Goal: Task Accomplishment & Management: Manage account settings

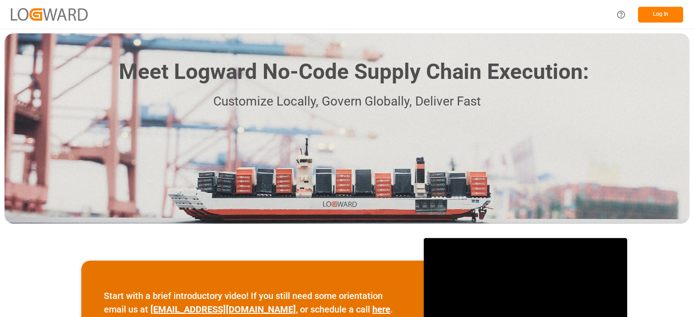
click at [660, 16] on button "Log In" at bounding box center [660, 15] width 45 height 16
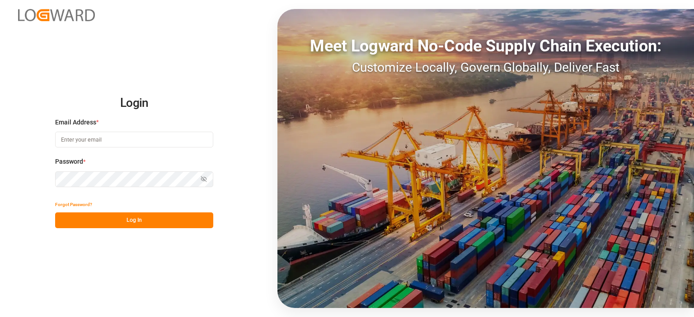
type input "emily.liu@jamindustries.com"
click at [159, 220] on button "Log In" at bounding box center [134, 221] width 158 height 16
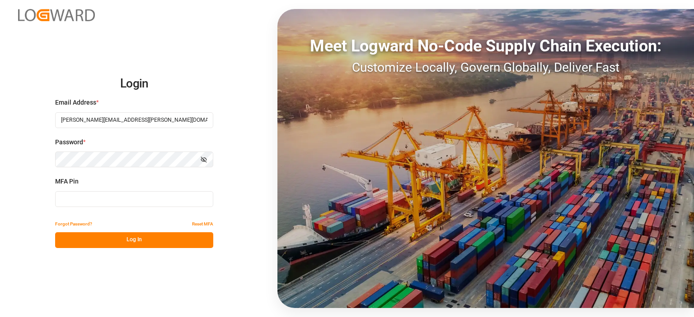
click at [114, 195] on input at bounding box center [134, 199] width 158 height 16
type input "995249"
click at [133, 239] on button "Log In" at bounding box center [134, 241] width 158 height 16
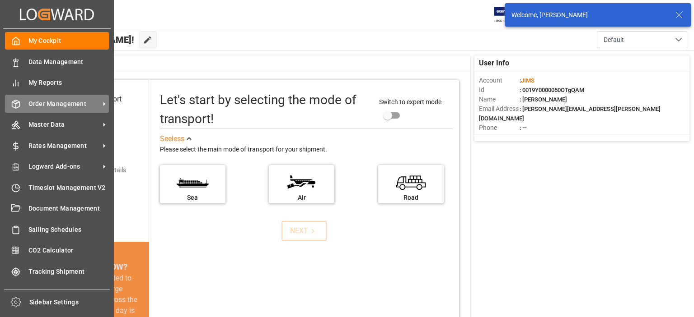
click at [38, 105] on span "Order Management" at bounding box center [63, 103] width 71 height 9
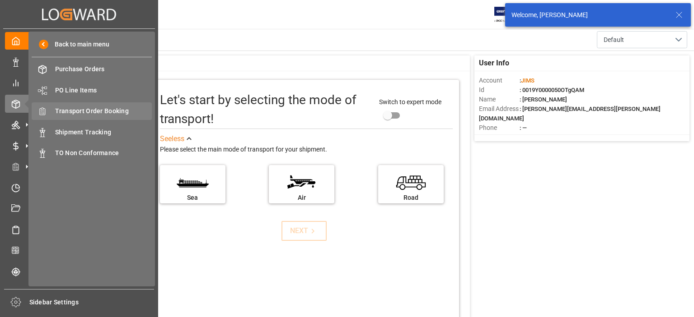
click at [105, 111] on span "Transport Order Booking" at bounding box center [103, 111] width 97 height 9
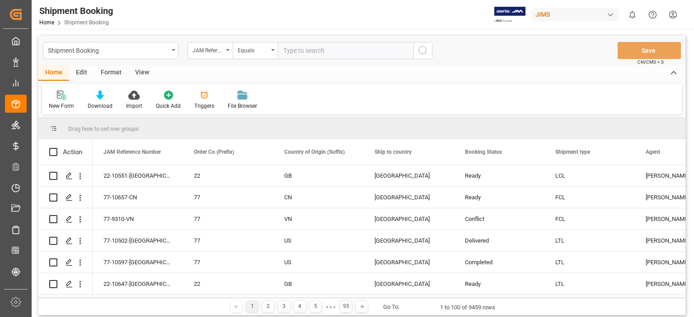
click at [63, 95] on icon at bounding box center [61, 95] width 9 height 9
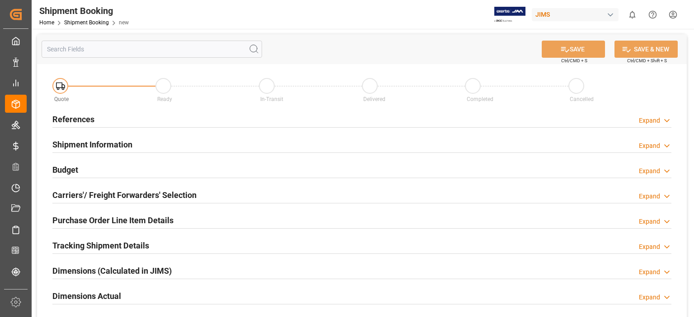
click at [75, 117] on h2 "References" at bounding box center [73, 119] width 42 height 12
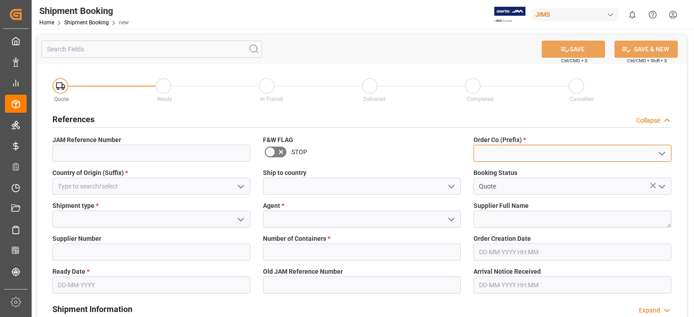
click at [509, 154] on input at bounding box center [572, 153] width 198 height 17
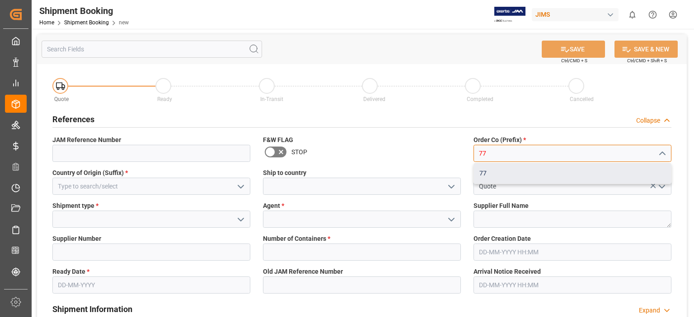
click at [493, 175] on div "77" at bounding box center [572, 173] width 197 height 20
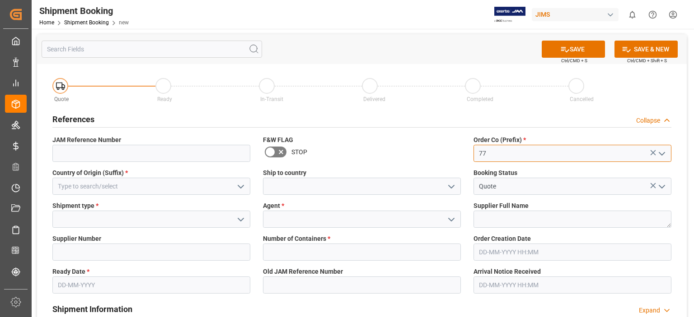
type input "77"
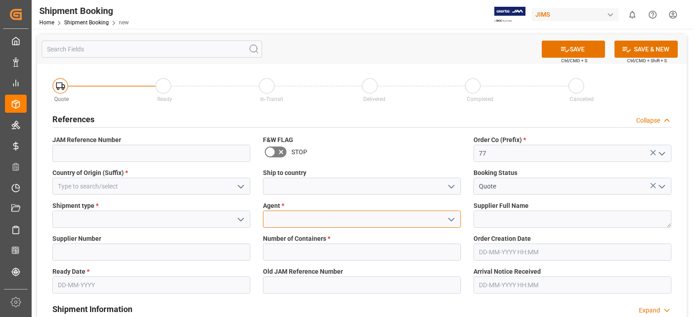
click at [322, 221] on input at bounding box center [362, 219] width 198 height 17
click at [448, 219] on icon "open menu" at bounding box center [451, 219] width 11 height 11
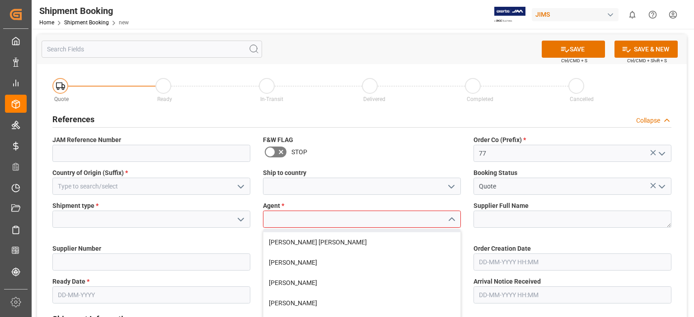
scroll to position [75, 0]
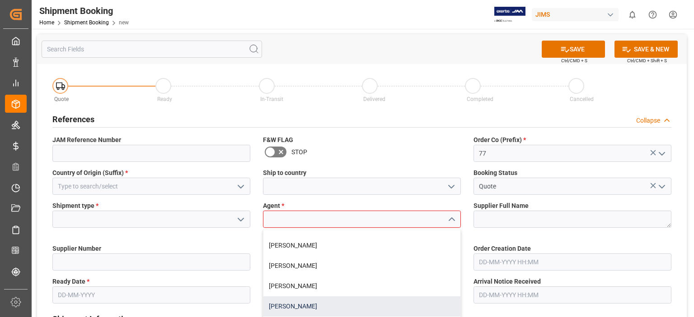
click at [309, 303] on div "Emily Liu" at bounding box center [361, 307] width 197 height 20
type input "Emily Liu"
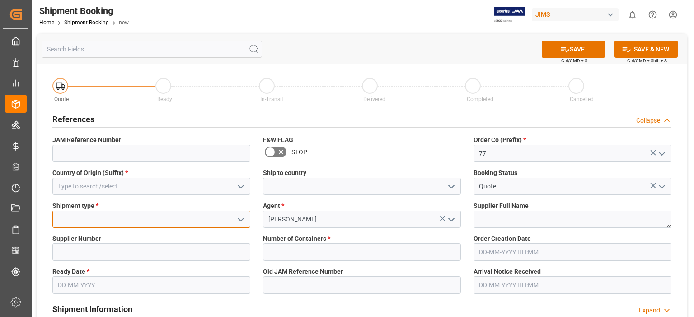
click at [96, 218] on input at bounding box center [151, 219] width 198 height 17
click at [236, 221] on icon "open menu" at bounding box center [240, 219] width 11 height 11
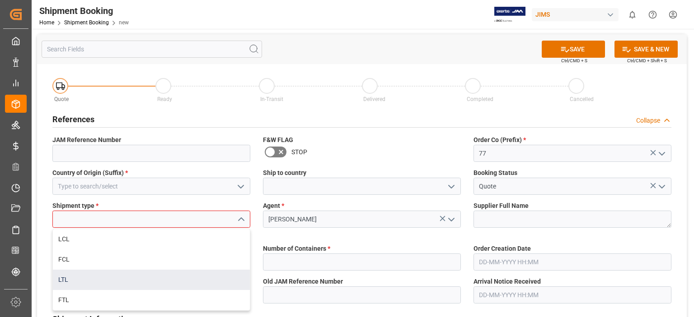
click at [180, 283] on div "LTL" at bounding box center [151, 280] width 197 height 20
type input "LTL"
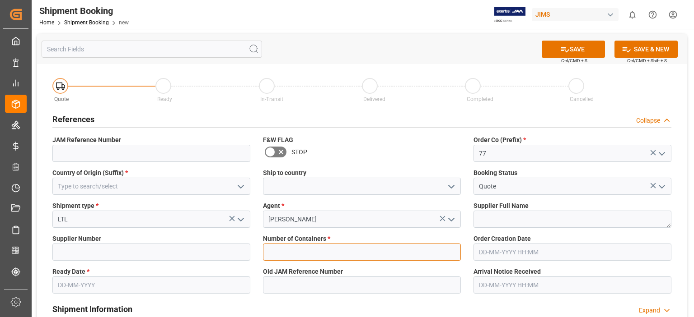
click at [305, 252] on input "text" at bounding box center [362, 252] width 198 height 17
type input "0"
click at [70, 286] on input "text" at bounding box center [151, 285] width 198 height 17
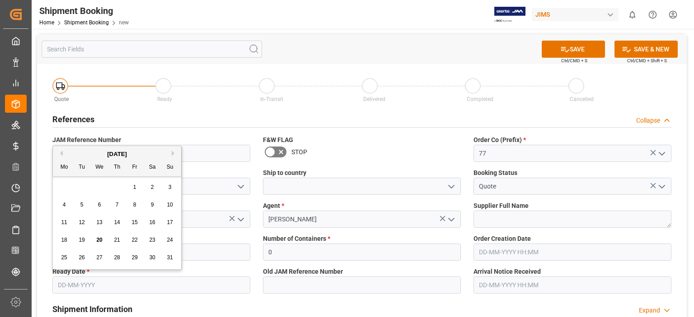
click at [173, 256] on div "31" at bounding box center [169, 258] width 11 height 11
type input "31-08-2025"
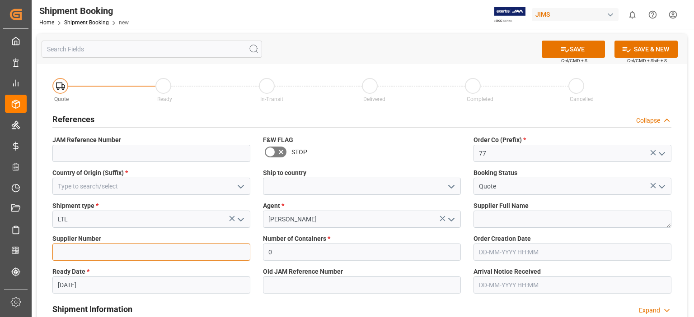
click at [125, 257] on input at bounding box center [151, 252] width 198 height 17
click at [112, 258] on input at bounding box center [151, 252] width 198 height 17
paste input "182545"
type input "182545"
click at [573, 48] on button "SAVE" at bounding box center [572, 49] width 63 height 17
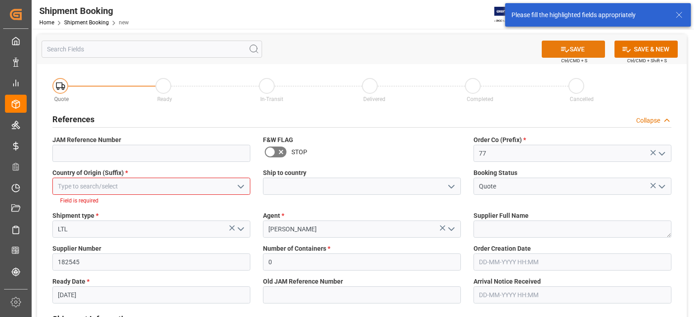
scroll to position [13, 0]
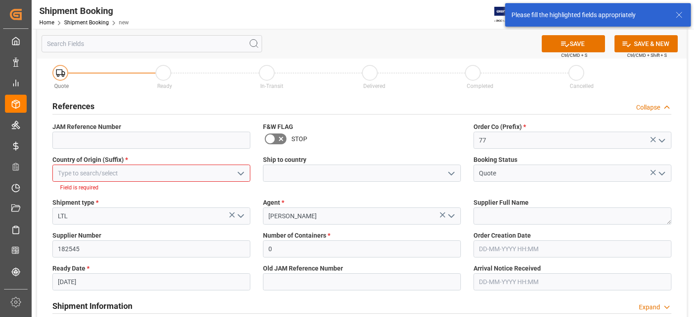
click at [117, 178] on input at bounding box center [151, 173] width 198 height 17
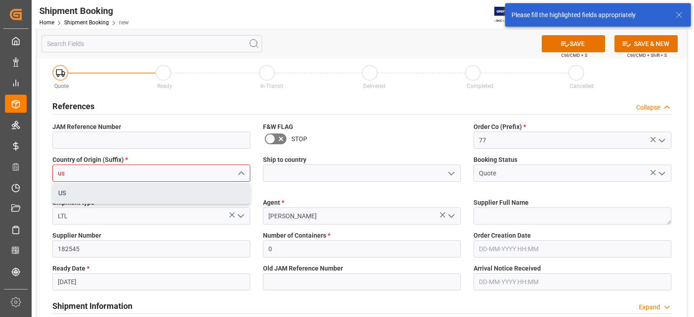
click at [92, 192] on div "US" at bounding box center [151, 193] width 197 height 20
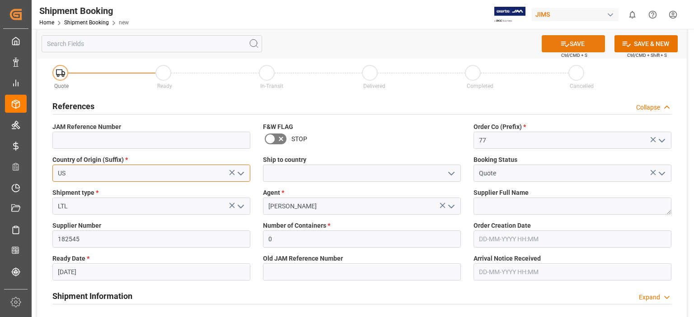
type input "US"
click at [568, 45] on button "SAVE" at bounding box center [572, 43] width 63 height 17
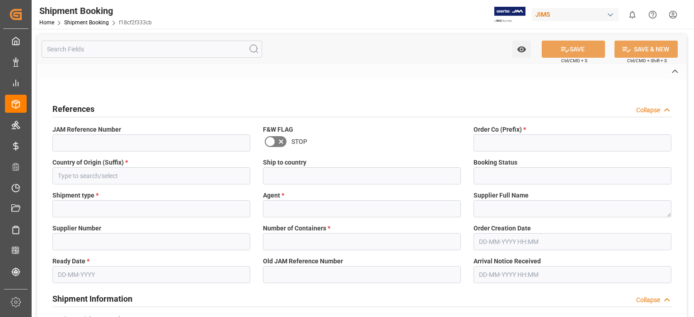
type input "77-10671-US"
type input "77"
type input "US"
type input "Quote"
type input "LTL"
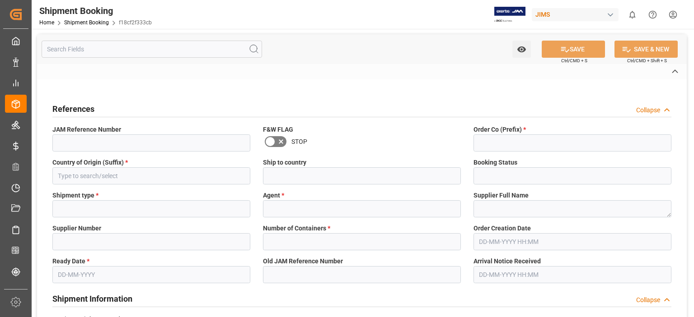
type input "Emily Liu"
type input "182545"
type input "0"
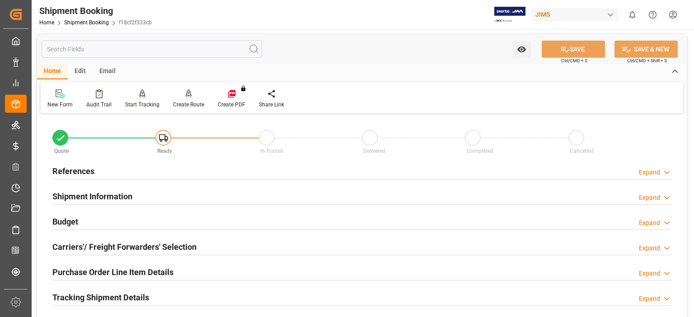
type input "31-08-2025"
click at [87, 173] on h2 "References" at bounding box center [73, 171] width 42 height 12
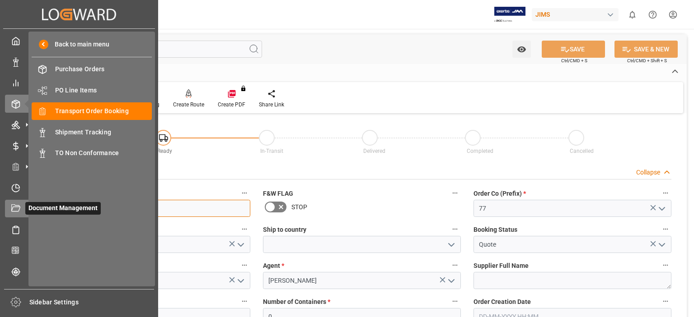
drag, startPoint x: 98, startPoint y: 209, endPoint x: 16, endPoint y: 218, distance: 81.8
click at [16, 218] on div "Created by potrace 1.15, written by Peter Selinger 2001-2017 Created by potrace…" at bounding box center [347, 158] width 694 height 317
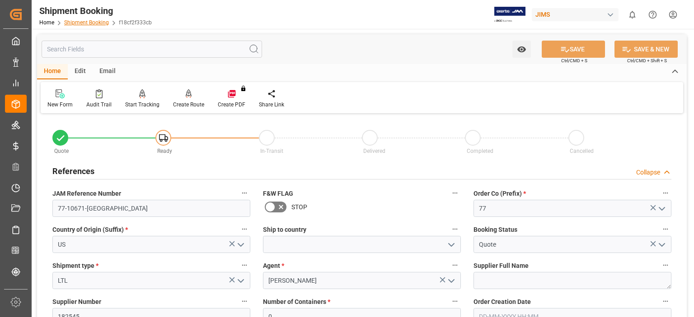
click at [76, 25] on link "Shipment Booking" at bounding box center [86, 22] width 45 height 6
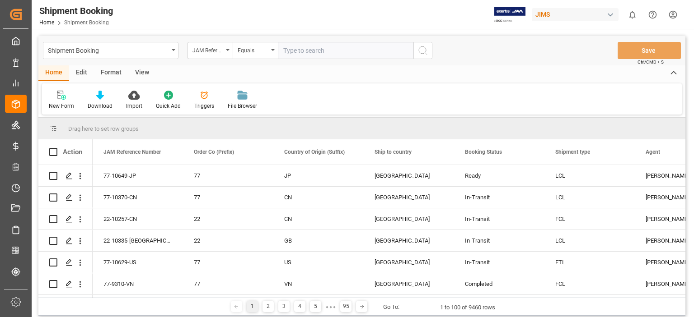
click at [341, 52] on input "text" at bounding box center [345, 50] width 135 height 17
click at [334, 49] on input "text" at bounding box center [345, 50] width 135 height 17
type input "77-101637-us"
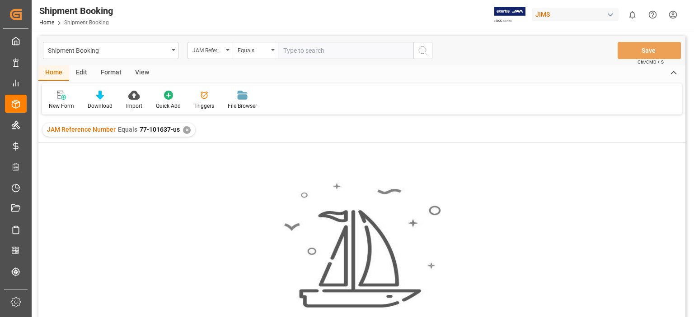
click at [185, 131] on div "✕" at bounding box center [187, 130] width 8 height 8
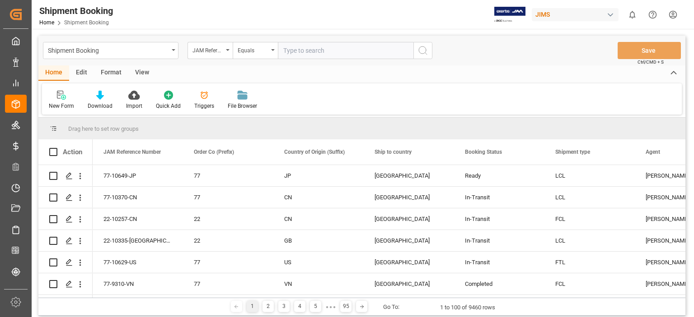
click at [317, 51] on input "text" at bounding box center [345, 50] width 135 height 17
type input "77-101637-us"
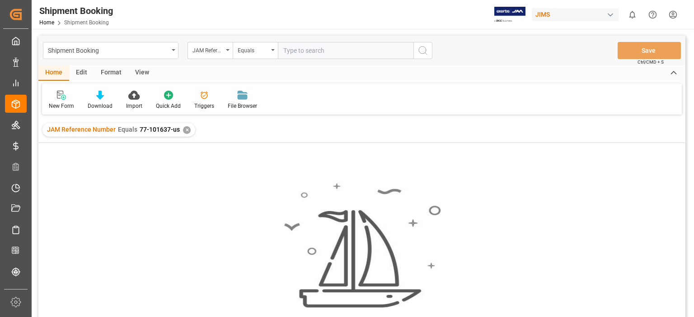
click at [303, 55] on input "text" at bounding box center [345, 50] width 135 height 17
type input "77-10637-us"
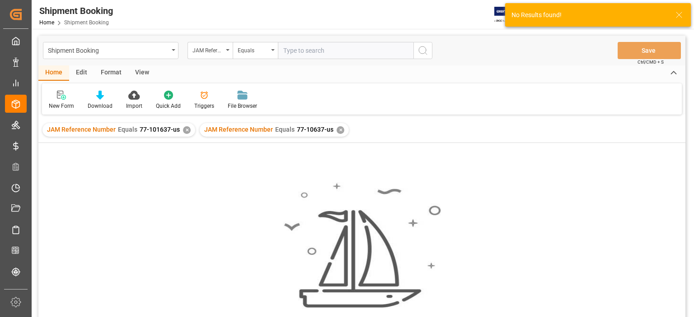
click at [185, 130] on div "✕" at bounding box center [187, 130] width 8 height 8
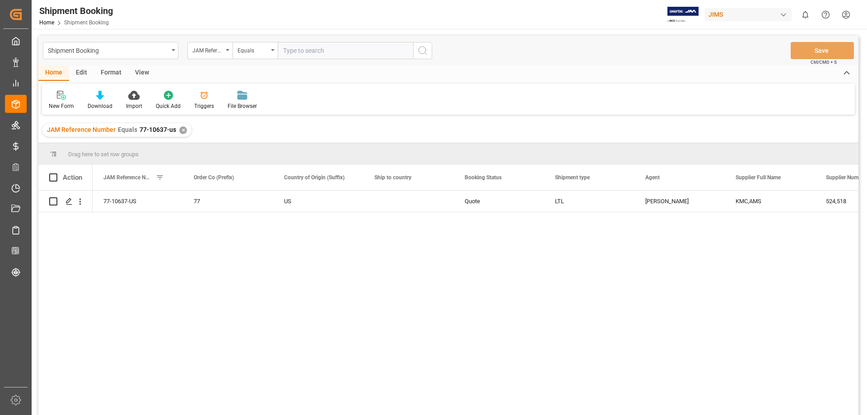
click at [422, 317] on div "77-10637-US 77 US Quote LTL Emily Liu KMC,AMS 524,518 0" at bounding box center [476, 306] width 766 height 230
click at [70, 205] on icon "Press SPACE to select this row." at bounding box center [68, 201] width 7 height 7
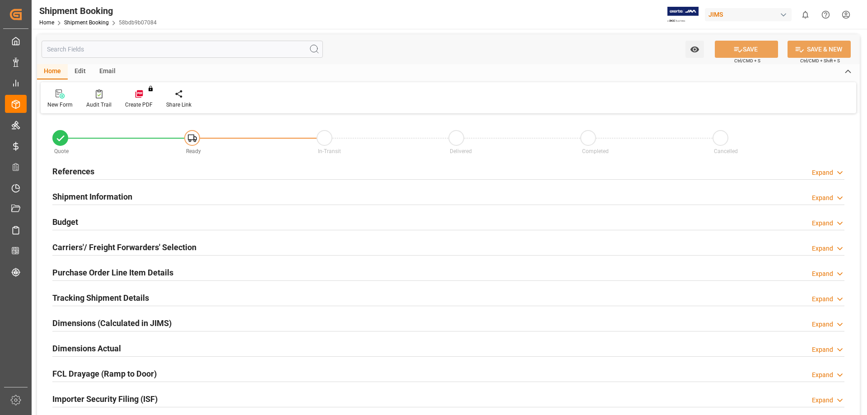
type input "0"
type input "22-08-2025"
click at [61, 218] on h2 "Budget" at bounding box center [65, 222] width 26 height 12
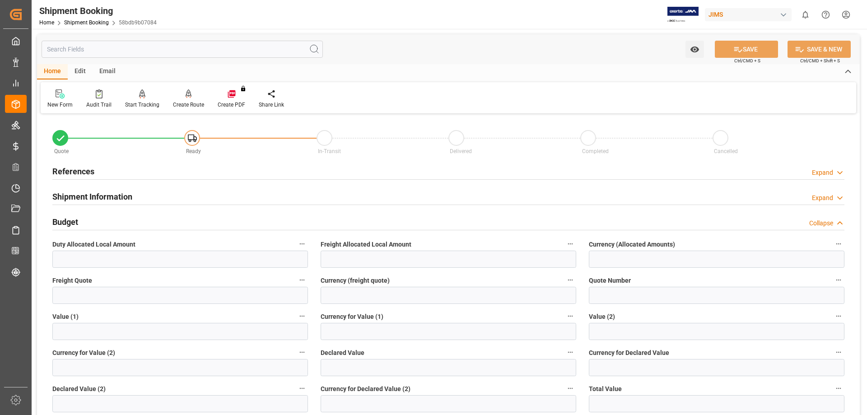
click at [70, 172] on h2 "References" at bounding box center [73, 171] width 42 height 12
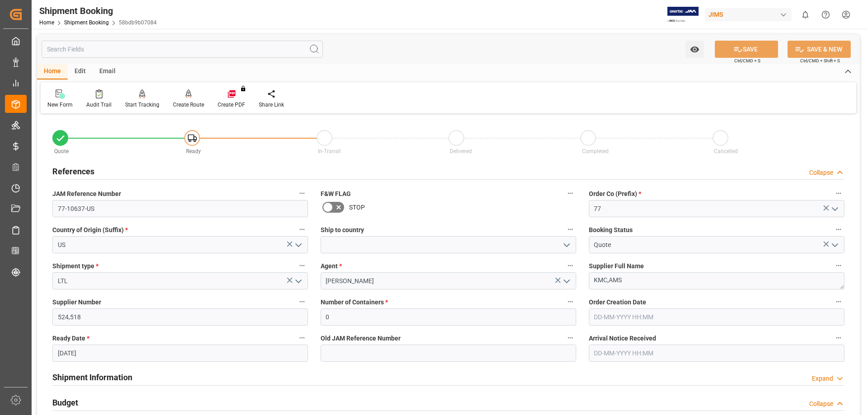
click at [566, 244] on icon "open menu" at bounding box center [566, 245] width 11 height 11
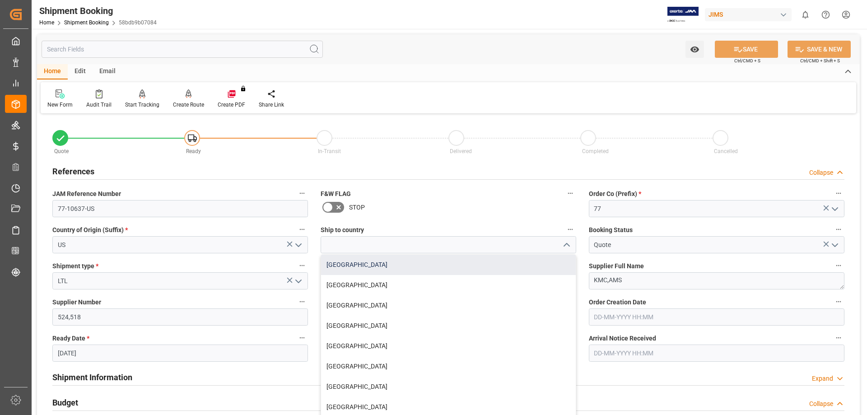
click at [526, 261] on div "Canada" at bounding box center [448, 265] width 255 height 20
type input "Canada"
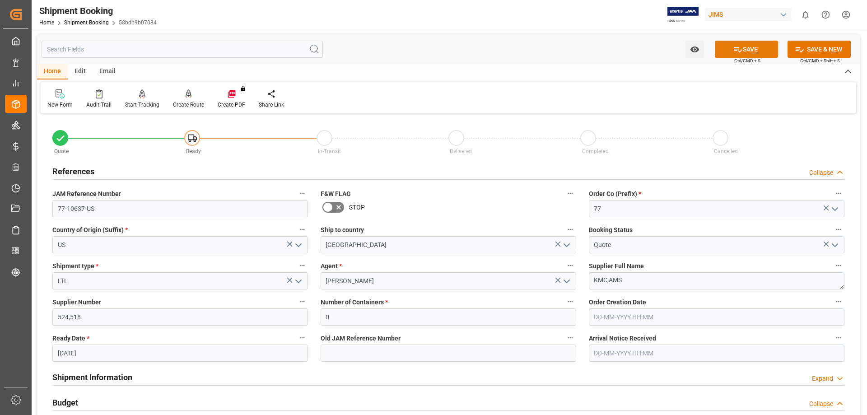
click at [693, 48] on button "SAVE" at bounding box center [746, 49] width 63 height 17
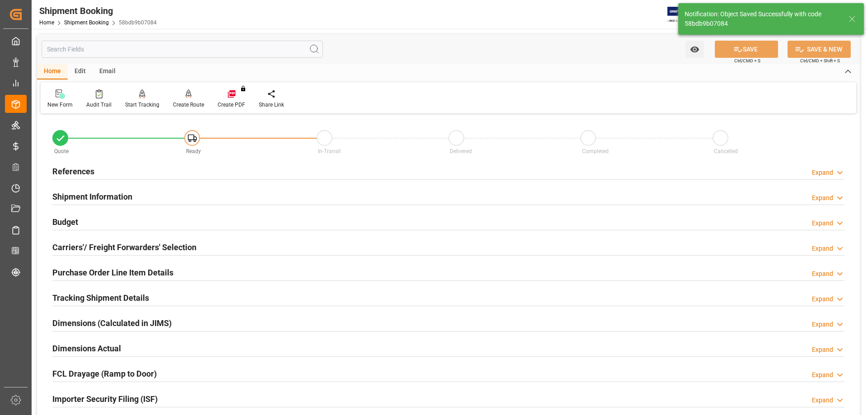
click at [81, 272] on h2 "Purchase Order Line Item Details" at bounding box center [112, 272] width 121 height 12
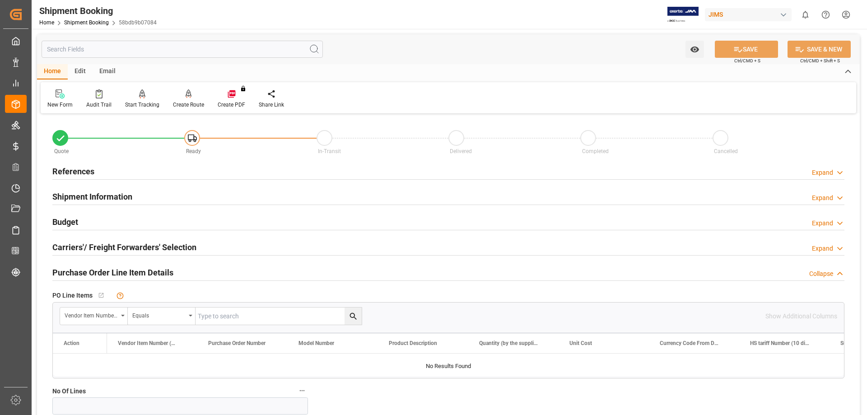
click at [81, 171] on h2 "References" at bounding box center [73, 171] width 42 height 12
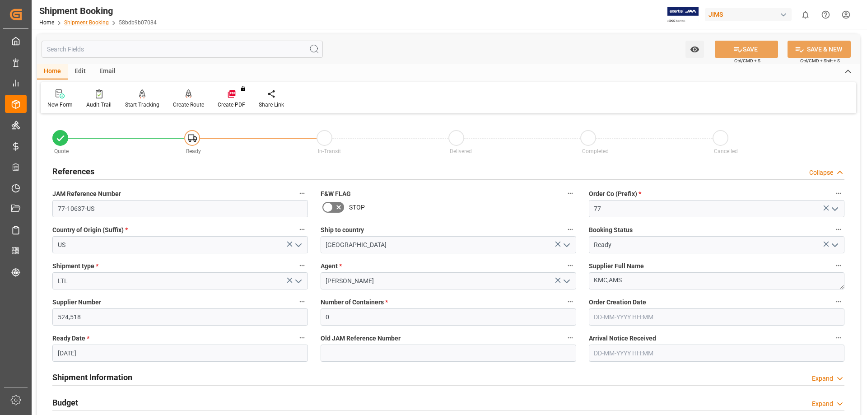
click at [97, 24] on link "Shipment Booking" at bounding box center [86, 22] width 45 height 6
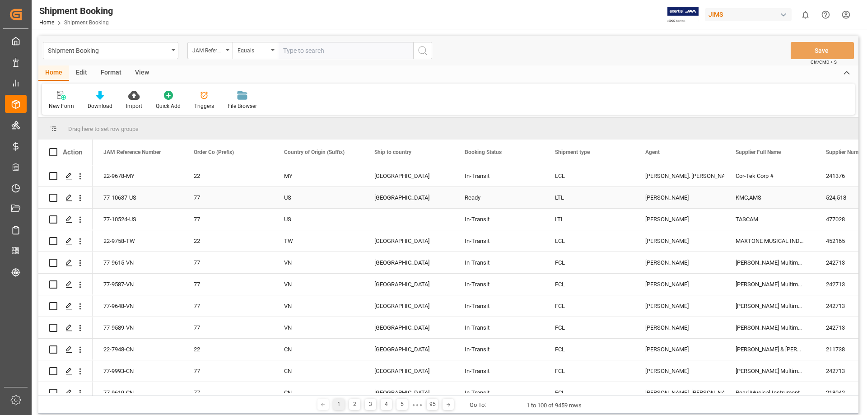
click at [121, 199] on div "77-10637-US" at bounding box center [138, 197] width 90 height 21
click at [69, 199] on icon "Press SPACE to select this row." at bounding box center [68, 197] width 7 height 7
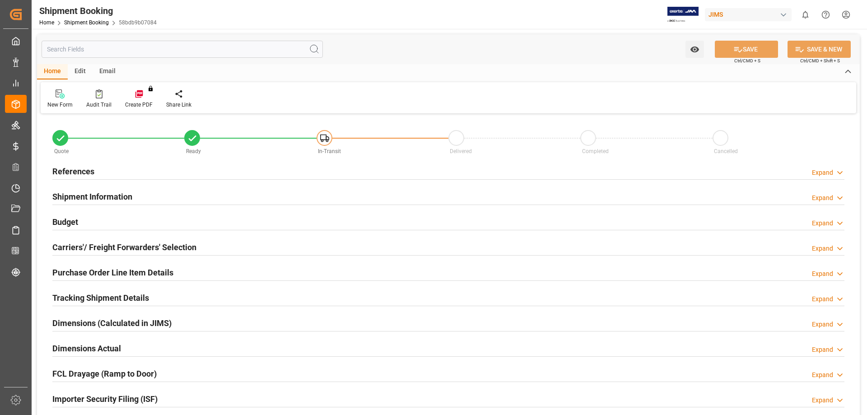
type input "41"
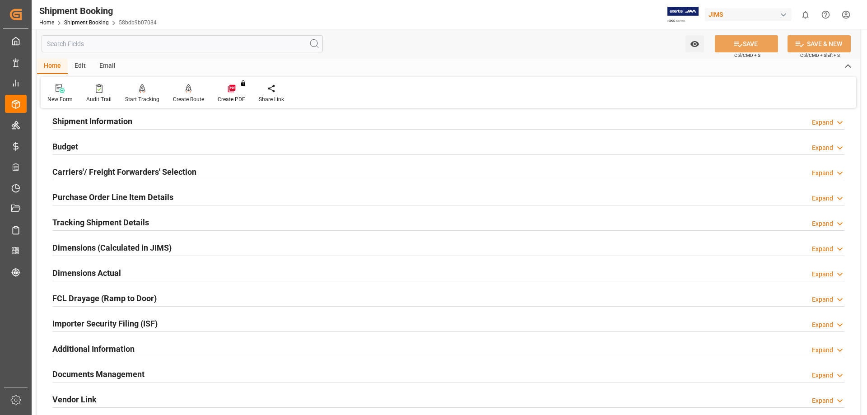
click at [97, 192] on h2 "Purchase Order Line Item Details" at bounding box center [112, 197] width 121 height 12
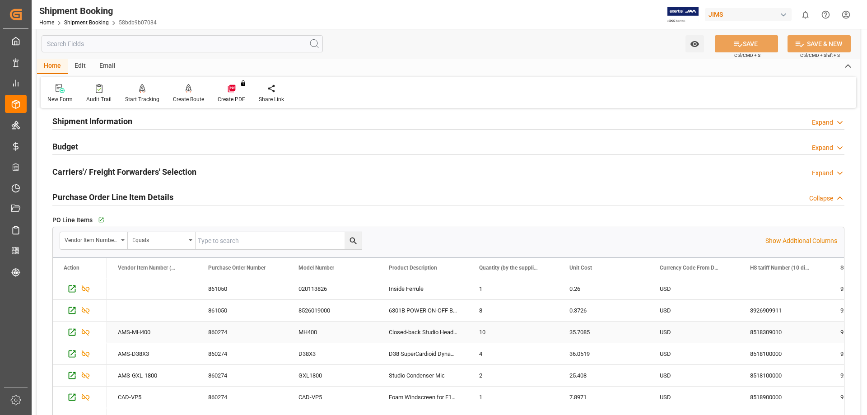
scroll to position [0, 0]
click at [66, 141] on h2 "Budget" at bounding box center [65, 146] width 26 height 12
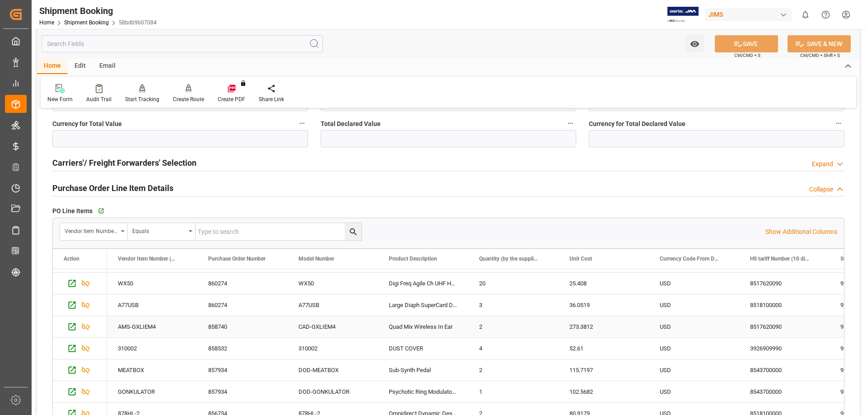
scroll to position [0, 0]
click at [102, 209] on icon "button" at bounding box center [101, 211] width 8 height 8
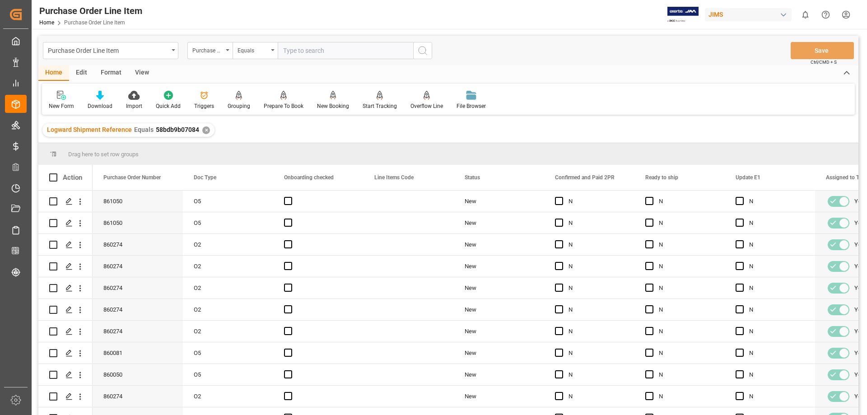
click at [144, 73] on div "View" at bounding box center [142, 72] width 28 height 15
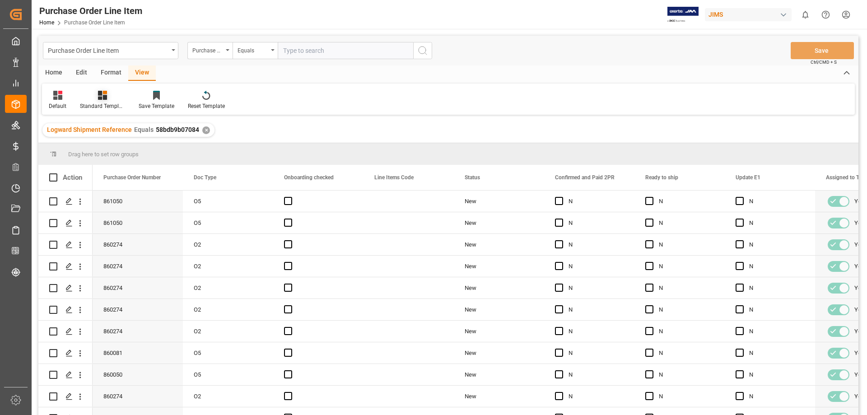
click at [102, 97] on icon at bounding box center [102, 95] width 9 height 9
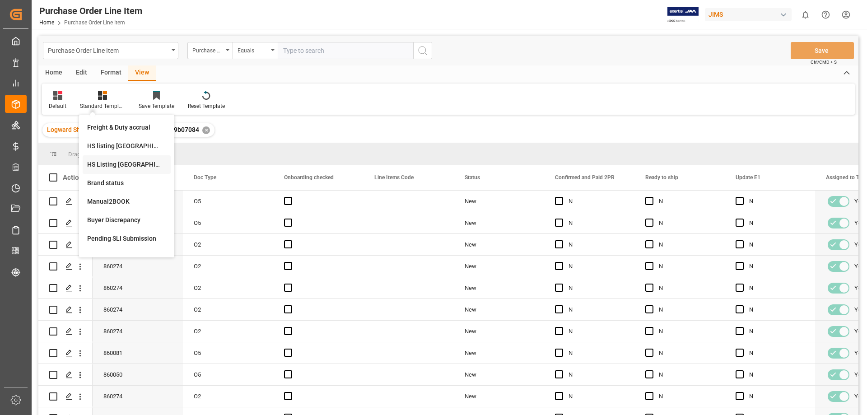
click at [123, 167] on div "HS Listing [GEOGRAPHIC_DATA]" at bounding box center [126, 164] width 79 height 9
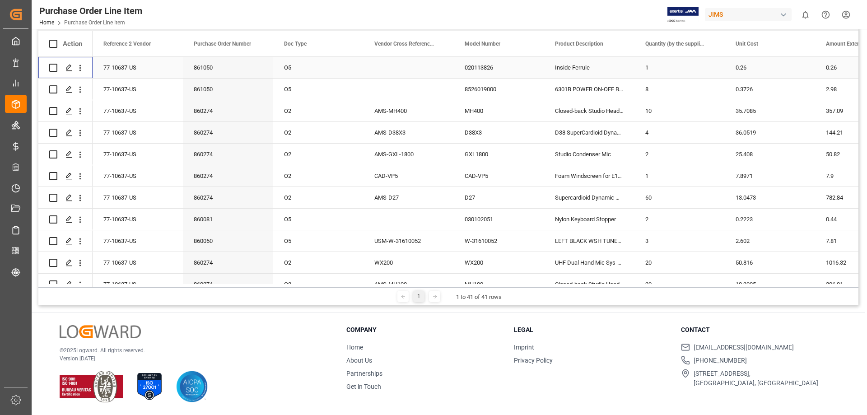
click at [51, 65] on input "Press Space to toggle row selection (unchecked)" at bounding box center [53, 68] width 8 height 8
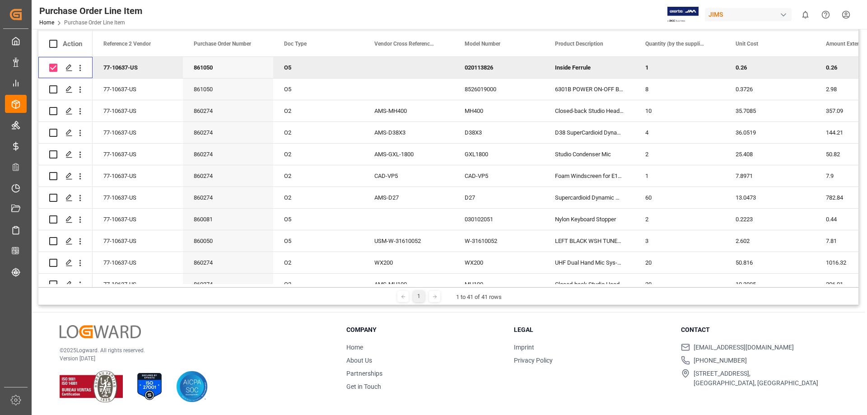
click at [52, 65] on input "Press Space to toggle row selection (checked)" at bounding box center [53, 68] width 8 height 8
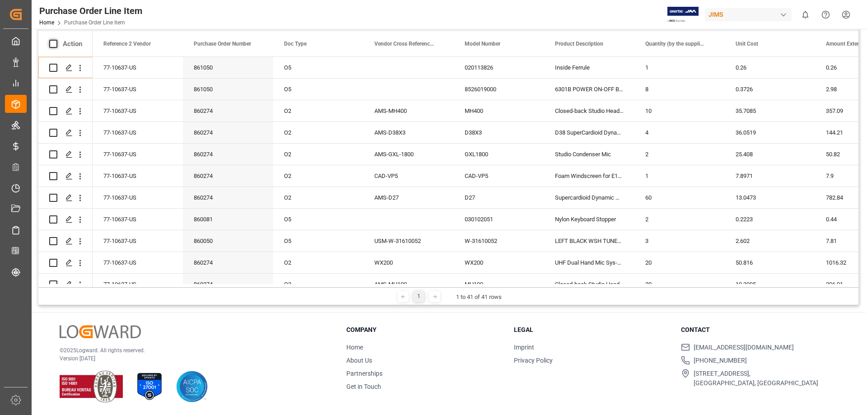
click at [53, 45] on span at bounding box center [53, 44] width 8 height 8
click at [56, 40] on input "checkbox" at bounding box center [56, 40] width 0 height 0
checkbox input "true"
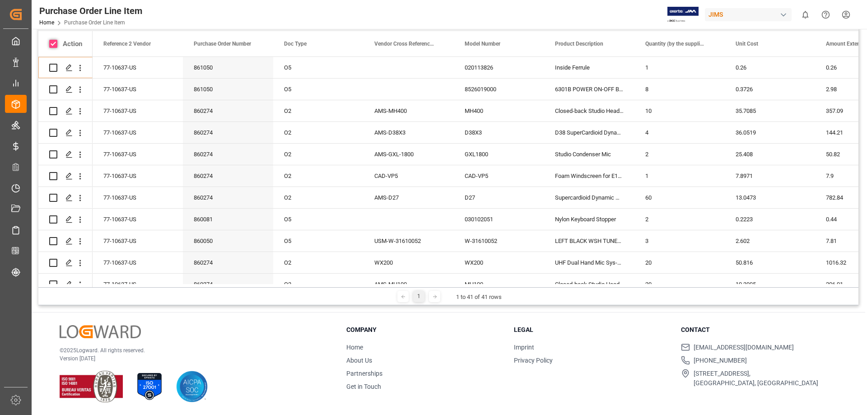
checkbox input "true"
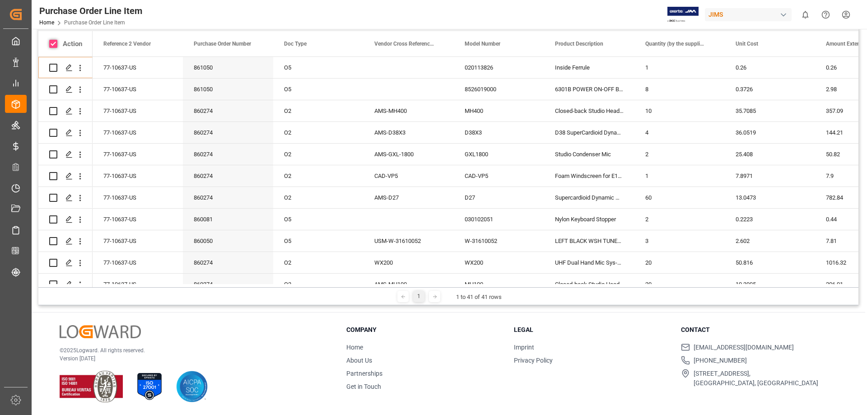
checkbox input "true"
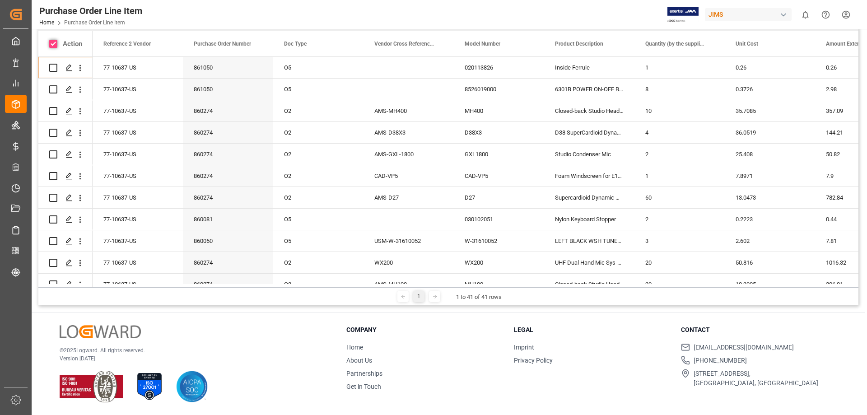
checkbox input "true"
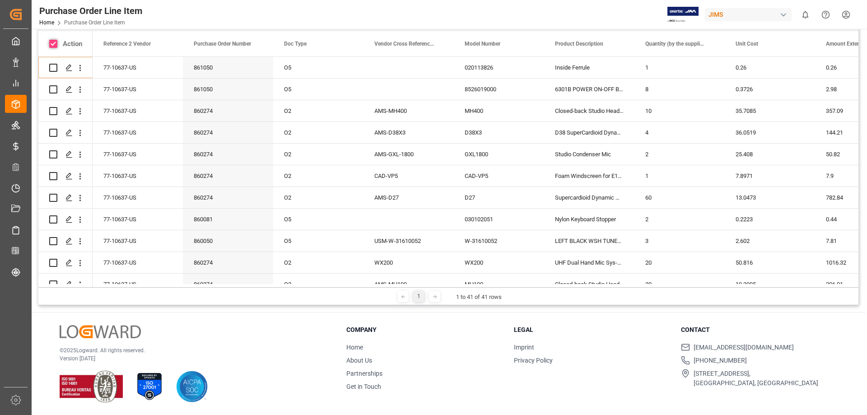
checkbox input "true"
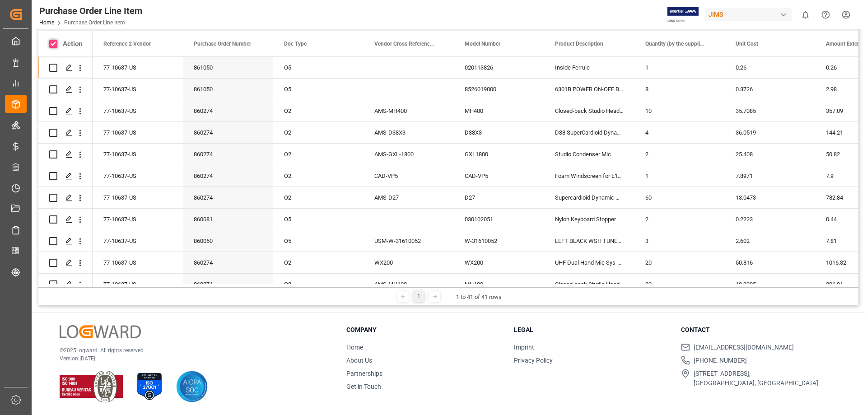
checkbox input "true"
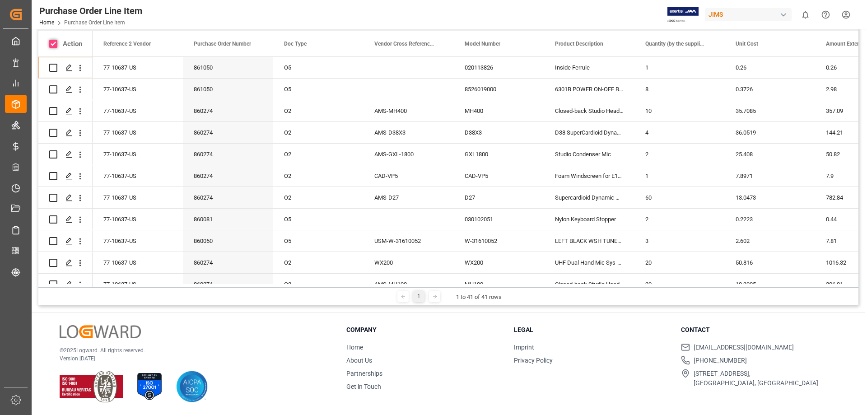
checkbox input "true"
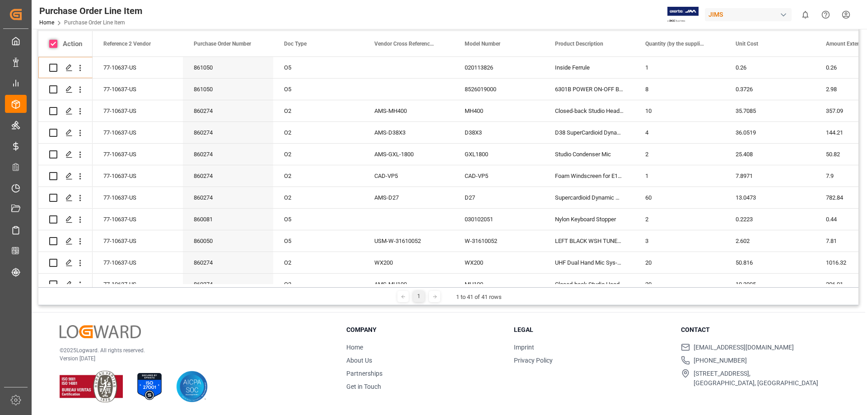
checkbox input "true"
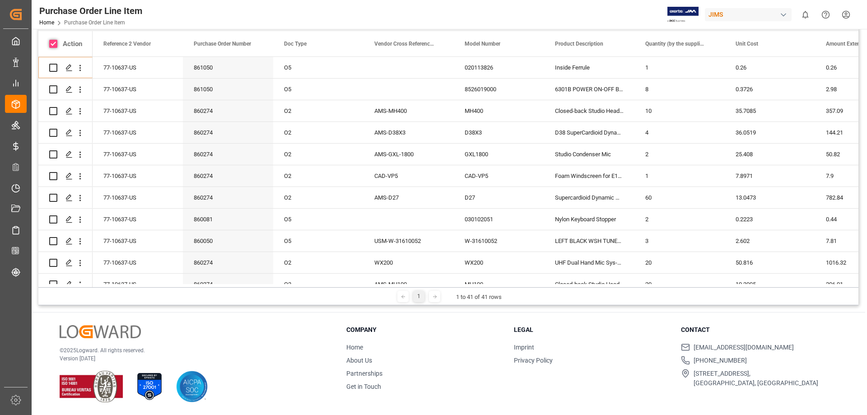
checkbox input "true"
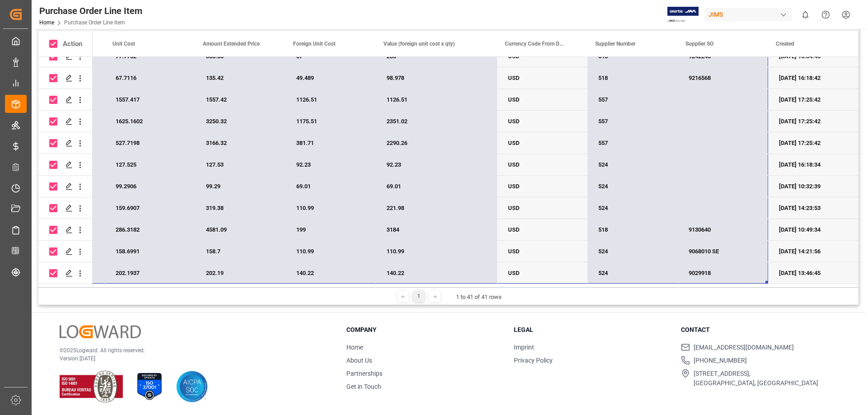
drag, startPoint x: 101, startPoint y: 66, endPoint x: 742, endPoint y: 263, distance: 670.6
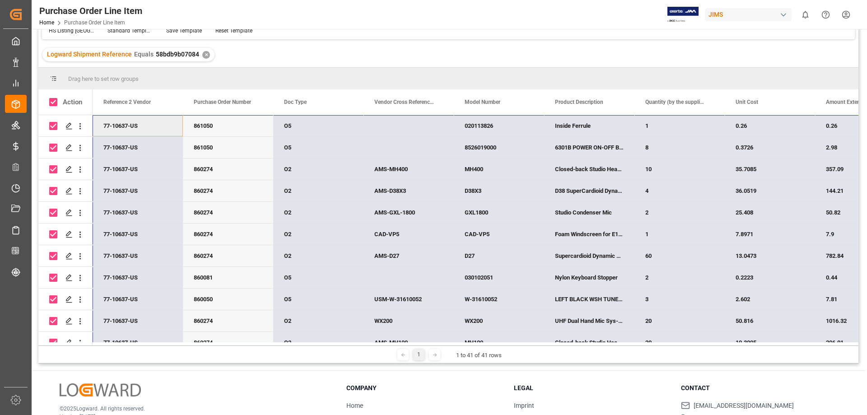
click at [128, 124] on div "77-10637-US" at bounding box center [138, 125] width 90 height 21
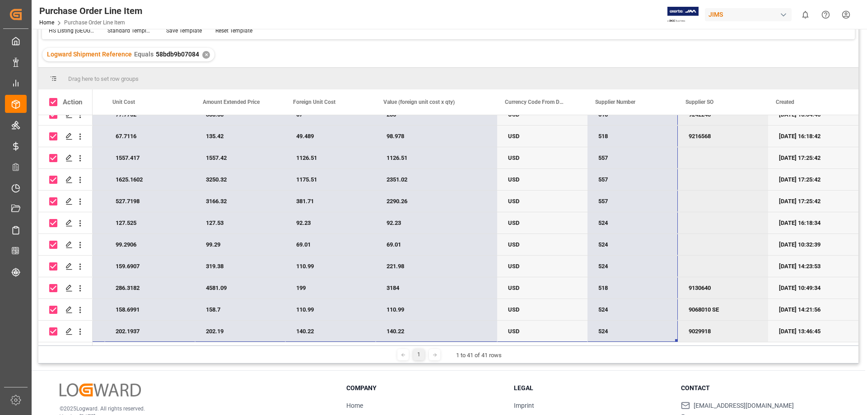
drag, startPoint x: 159, startPoint y: 123, endPoint x: 615, endPoint y: 354, distance: 510.7
click at [615, 354] on div "Drag here to set row groups Drag here to set column labels Action Product Descr…" at bounding box center [448, 216] width 820 height 296
